Goal: Find contact information: Find contact information

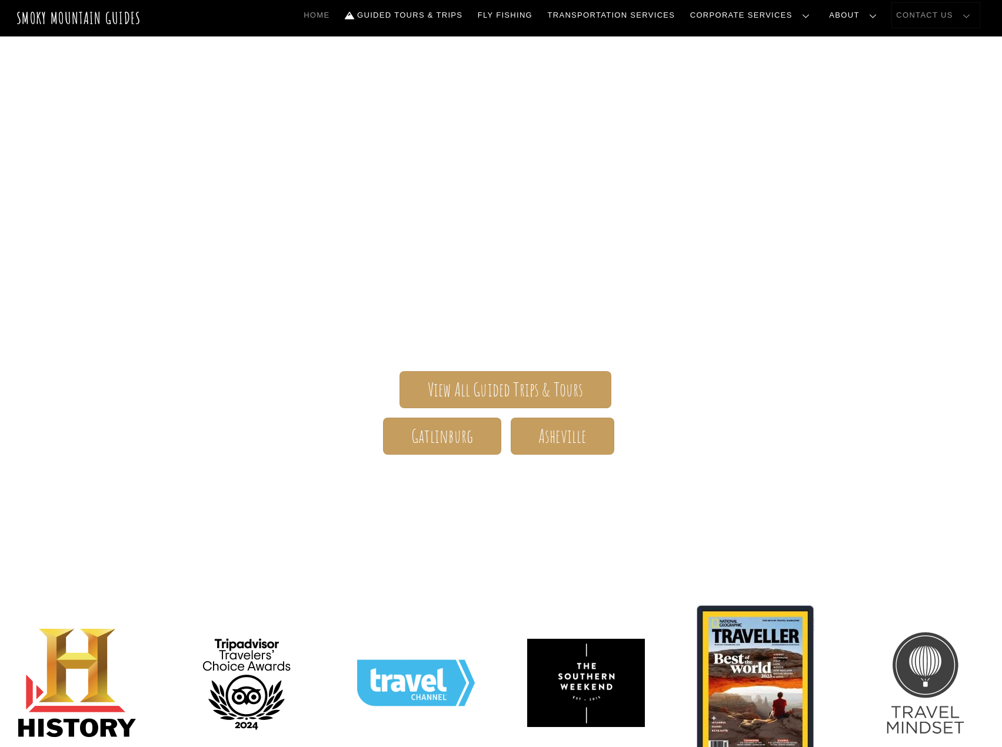
click at [957, 11] on link "Contact Us" at bounding box center [936, 15] width 88 height 25
click at [0, 0] on link "Contact Us" at bounding box center [0, 0] width 0 height 0
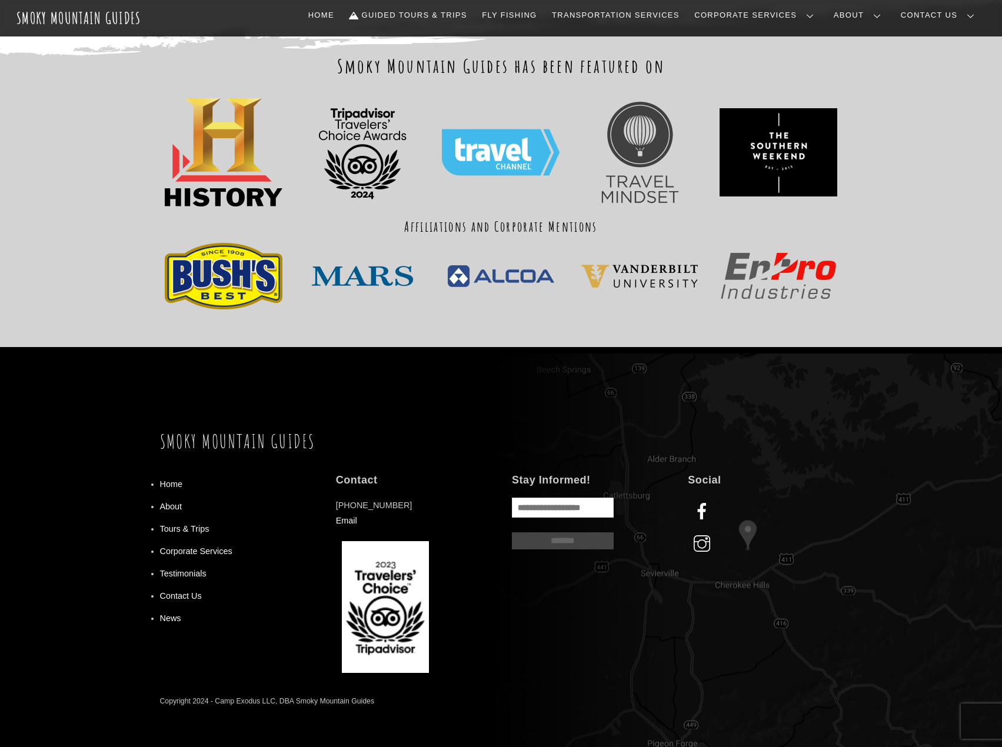
scroll to position [938, 0]
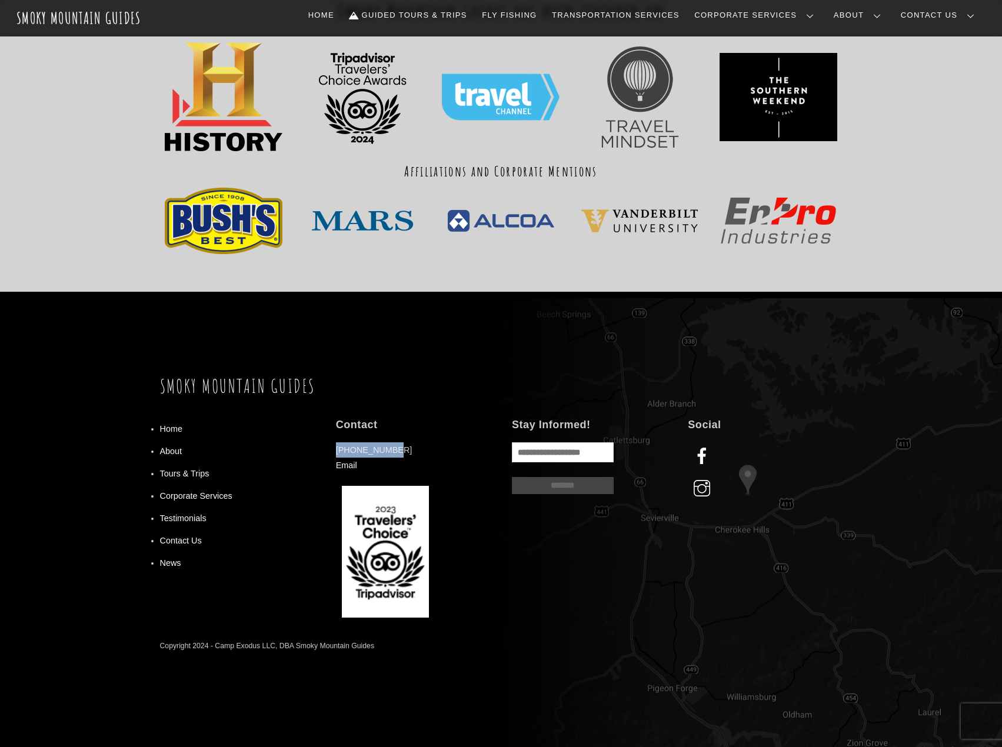
drag, startPoint x: 396, startPoint y: 447, endPoint x: 336, endPoint y: 450, distance: 60.1
click at [336, 450] on p "865-223-5397 Email" at bounding box center [413, 458] width 154 height 31
click at [185, 544] on link "Contact Us" at bounding box center [181, 540] width 42 height 9
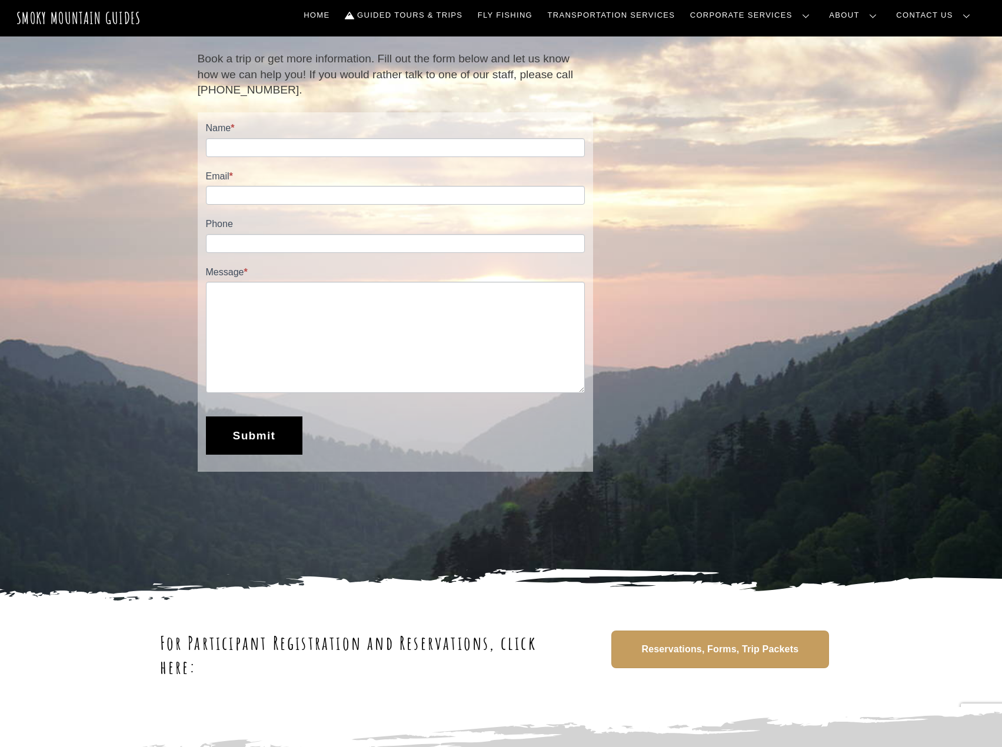
scroll to position [412, 0]
